Goal: Information Seeking & Learning: Learn about a topic

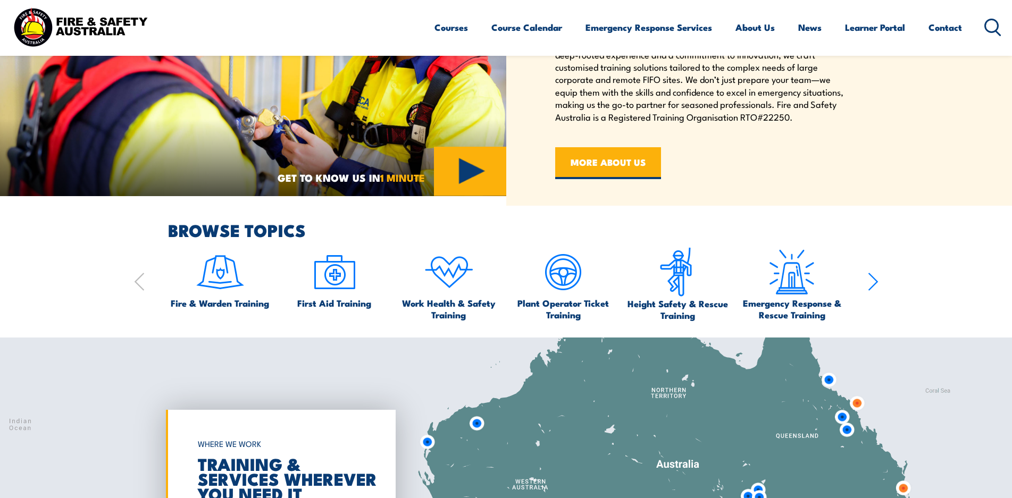
scroll to position [638, 0]
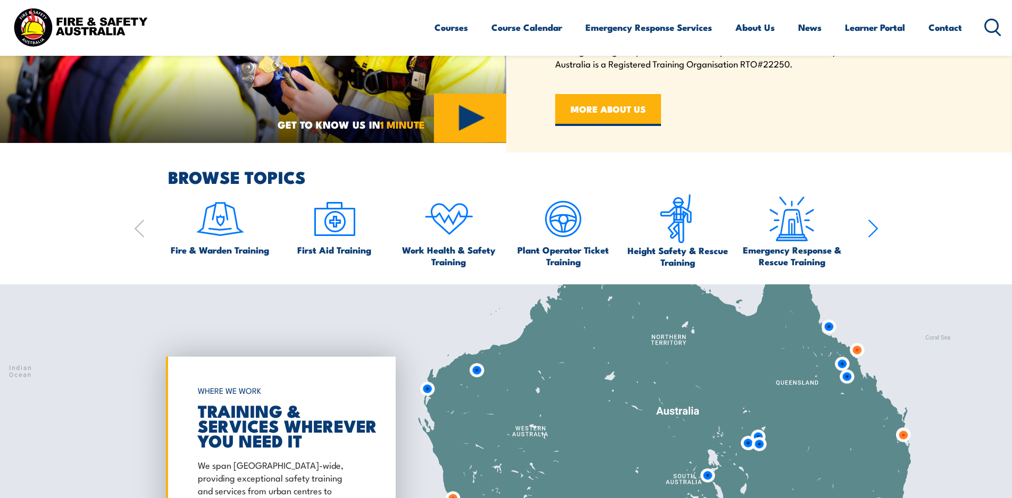
click at [876, 224] on icon "button" at bounding box center [872, 228] width 11 height 21
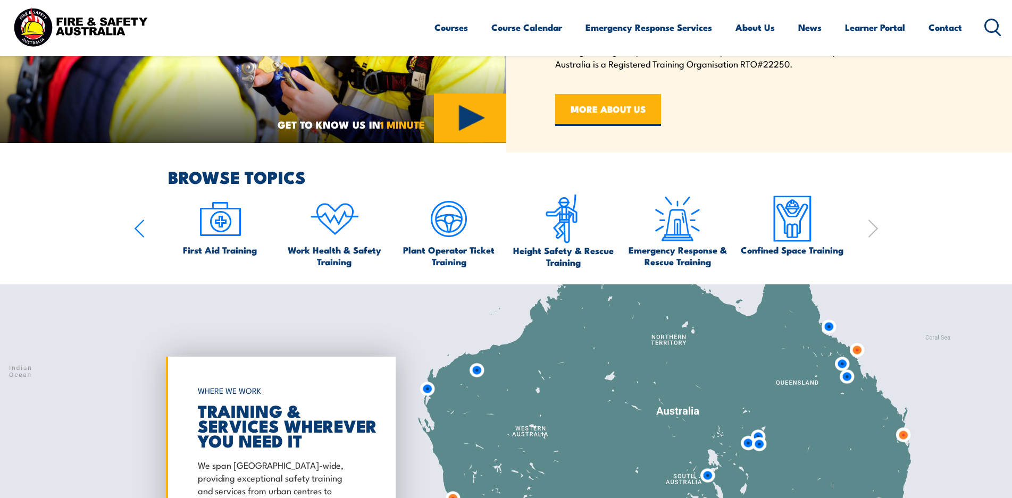
click at [137, 225] on icon "button" at bounding box center [139, 228] width 9 height 17
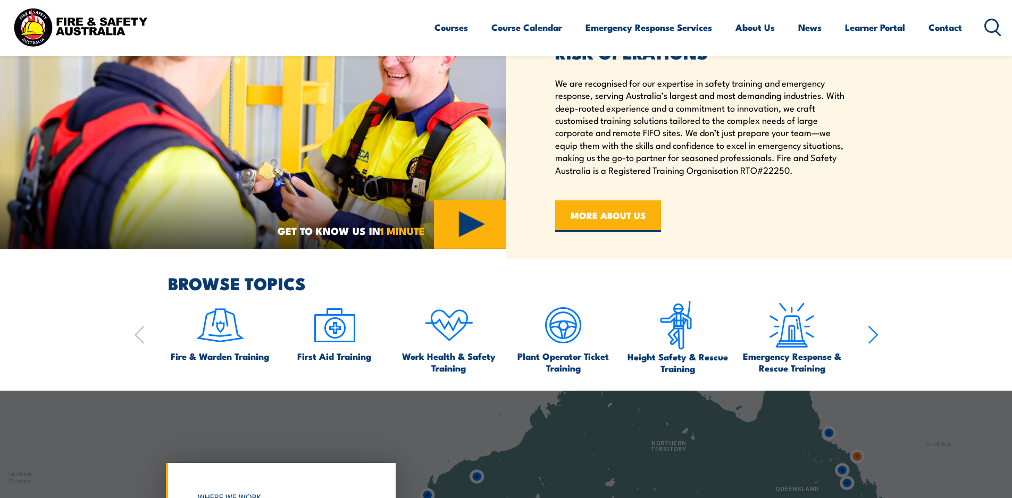
scroll to position [266, 0]
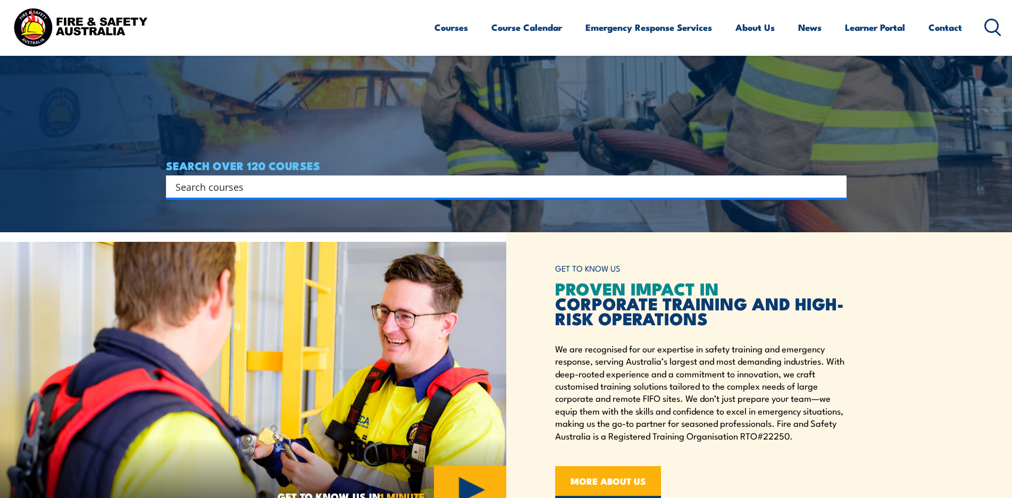
click at [196, 189] on input "Search input" at bounding box center [498, 187] width 647 height 16
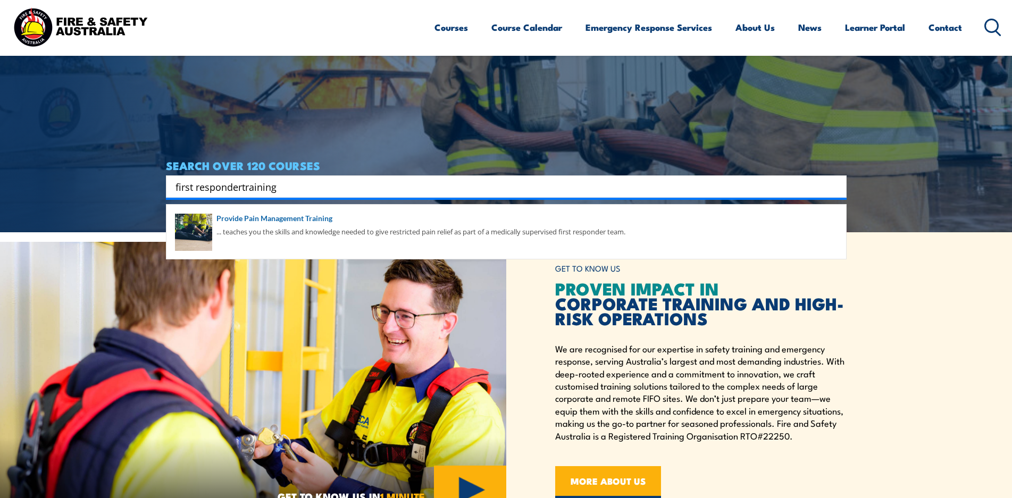
type input "first respondertraining"
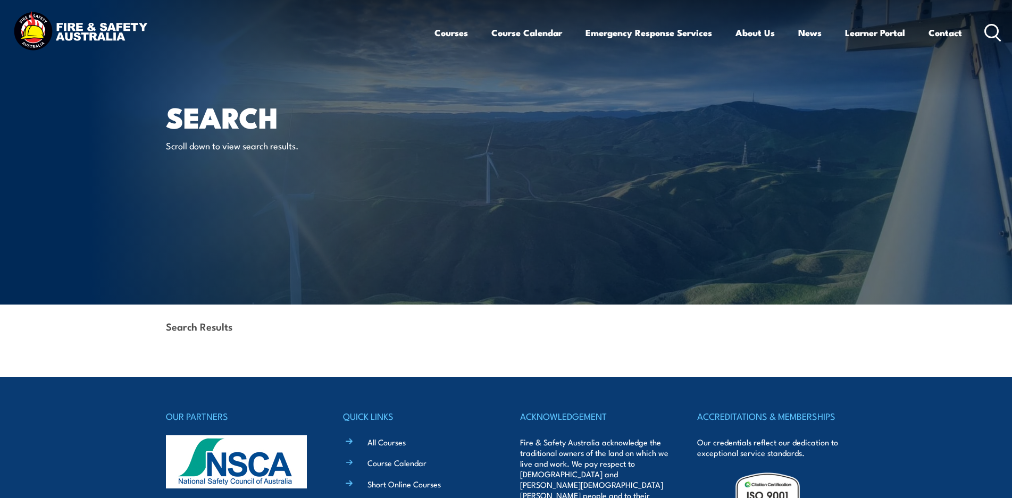
click at [989, 29] on icon at bounding box center [992, 33] width 17 height 18
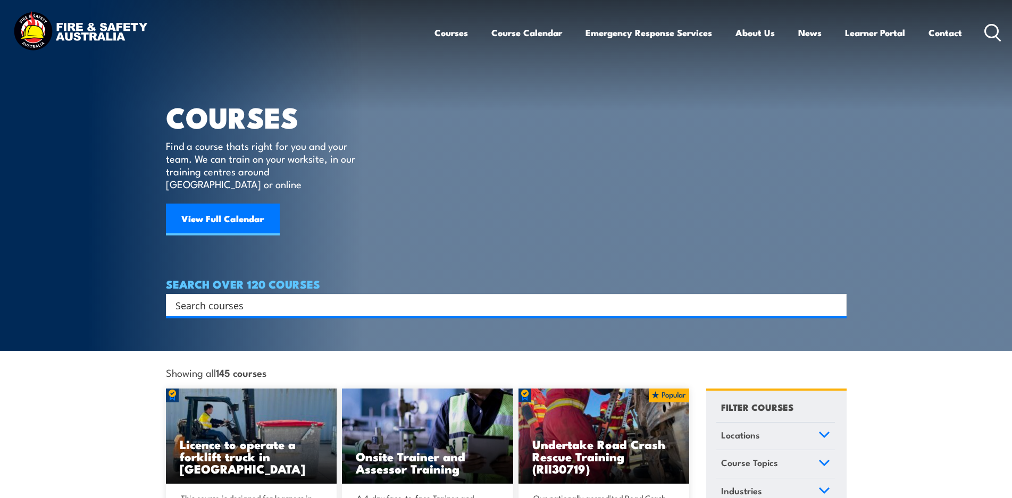
click at [268, 297] on input "Search input" at bounding box center [498, 305] width 647 height 16
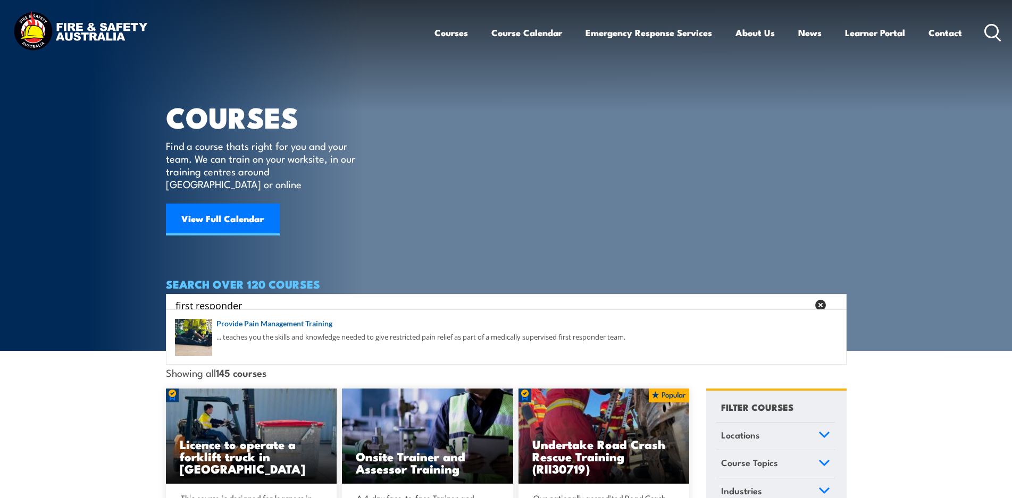
type input "first responder"
